Goal: Task Accomplishment & Management: Manage account settings

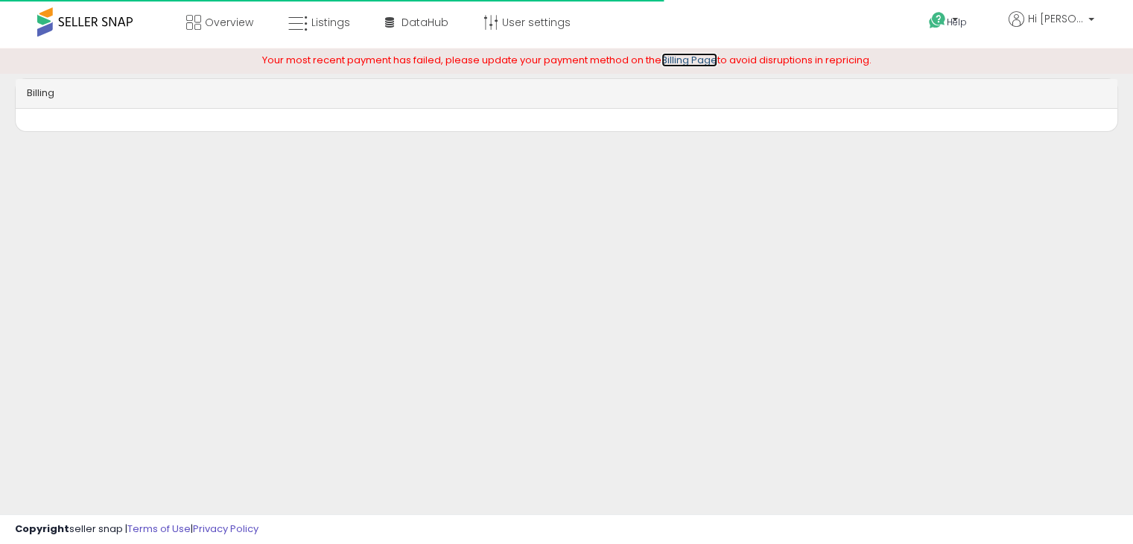
click at [682, 60] on link "Billing Page" at bounding box center [690, 60] width 56 height 14
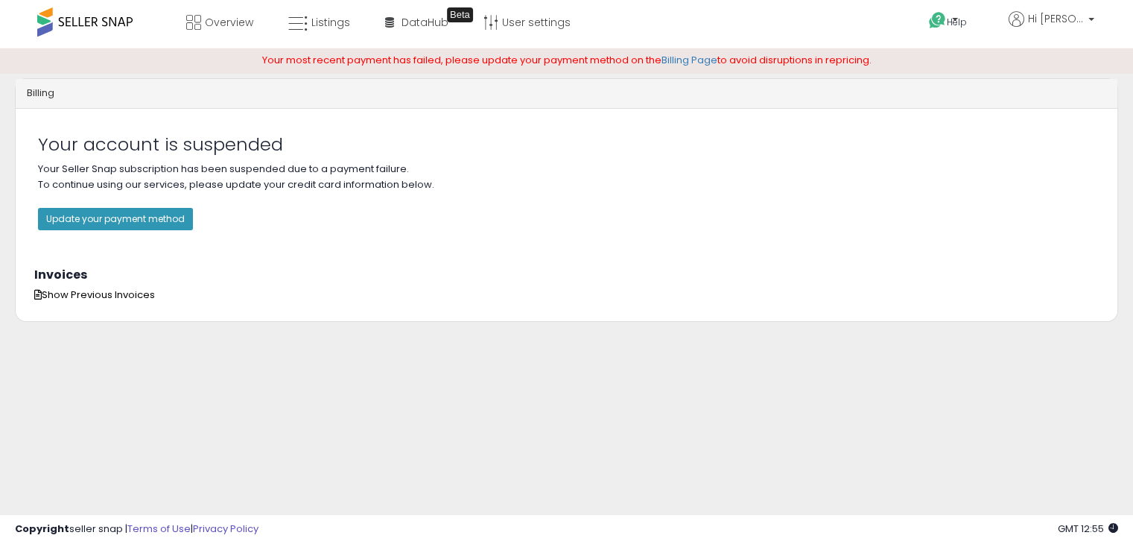
click at [71, 201] on p "Your Seller Snap subscription has been suspended due to a payment failure. To c…" at bounding box center [566, 204] width 1057 height 84
click at [72, 212] on button "Update your payment method" at bounding box center [115, 219] width 155 height 22
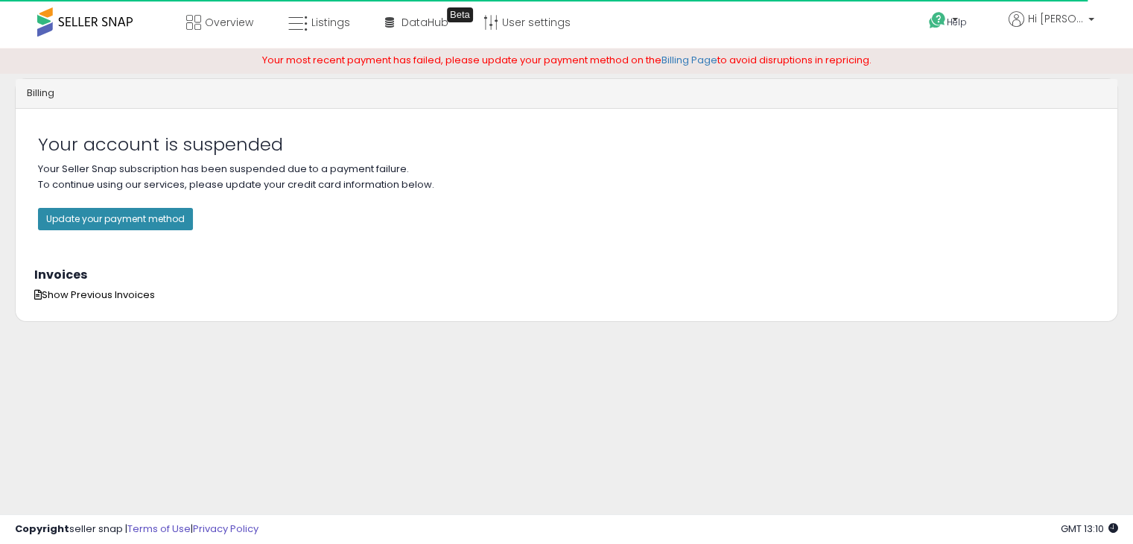
click at [144, 209] on button "Update your payment method" at bounding box center [115, 219] width 155 height 22
